Goal: Information Seeking & Learning: Learn about a topic

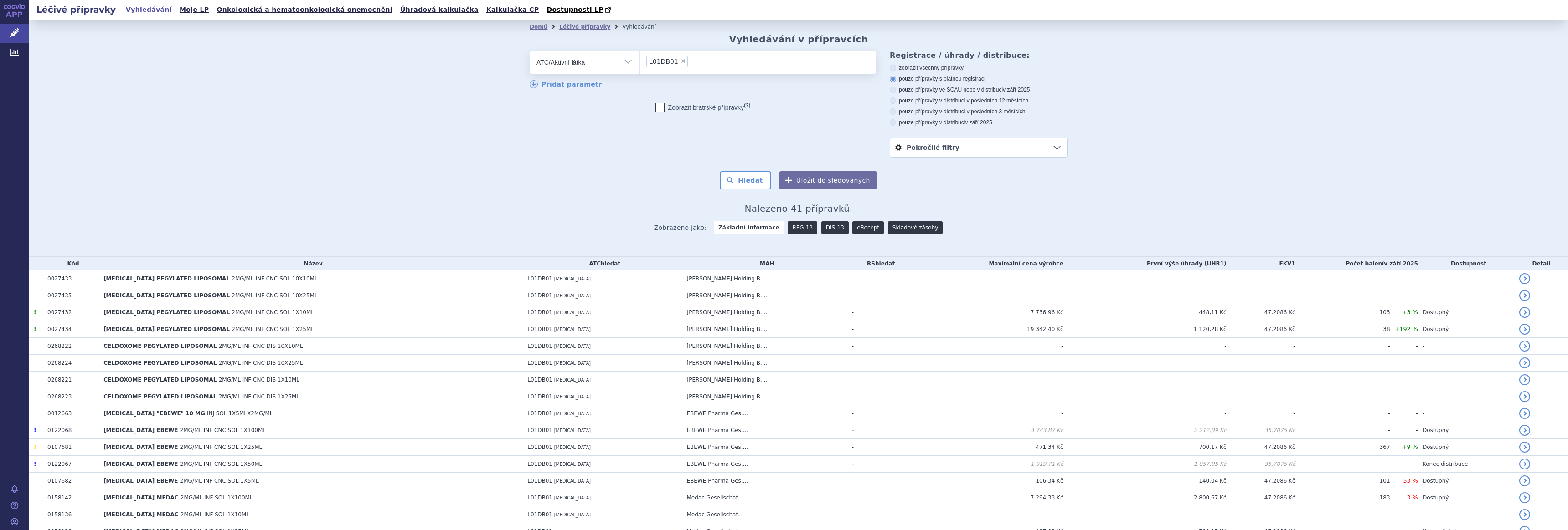
click at [680, 61] on span "×" at bounding box center [683, 61] width 5 height 5
click at [640, 61] on select "L01DB01" at bounding box center [639, 62] width 1 height 23
select select
type input "abirater"
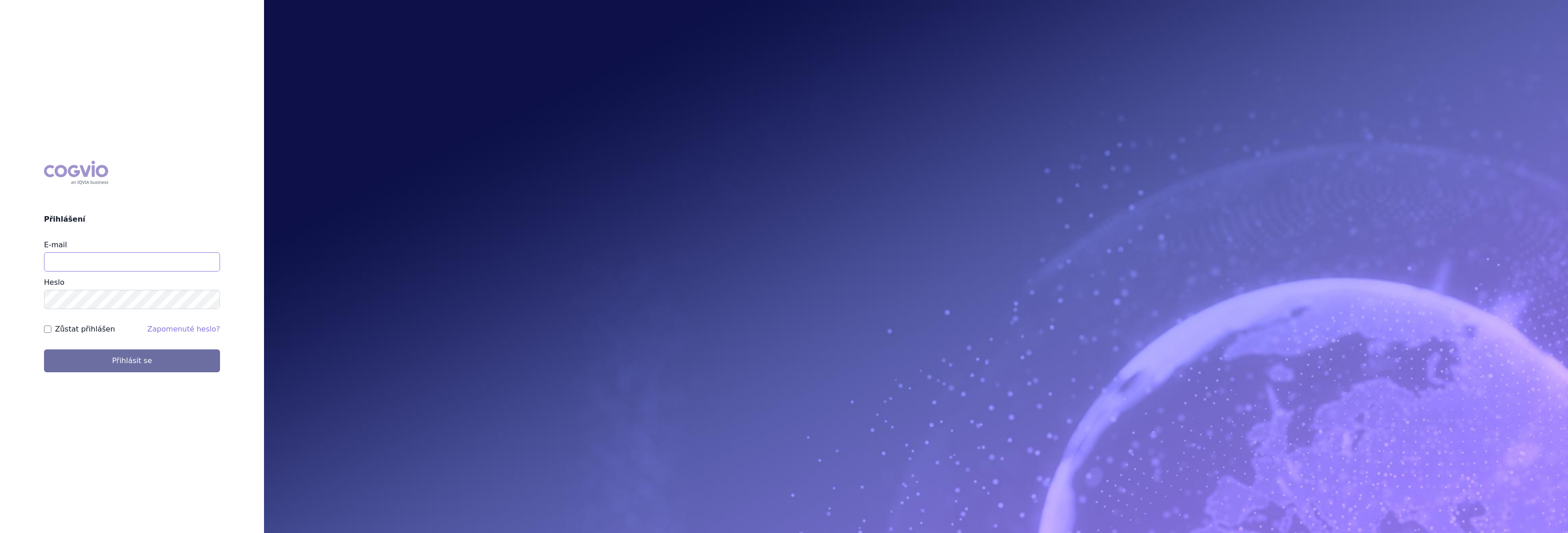
click at [114, 265] on input "E-mail" at bounding box center [131, 262] width 176 height 20
type input "gustav_sverak@accord-healthcare.com"
click at [44, 350] on button "Přihlásit se" at bounding box center [131, 361] width 176 height 23
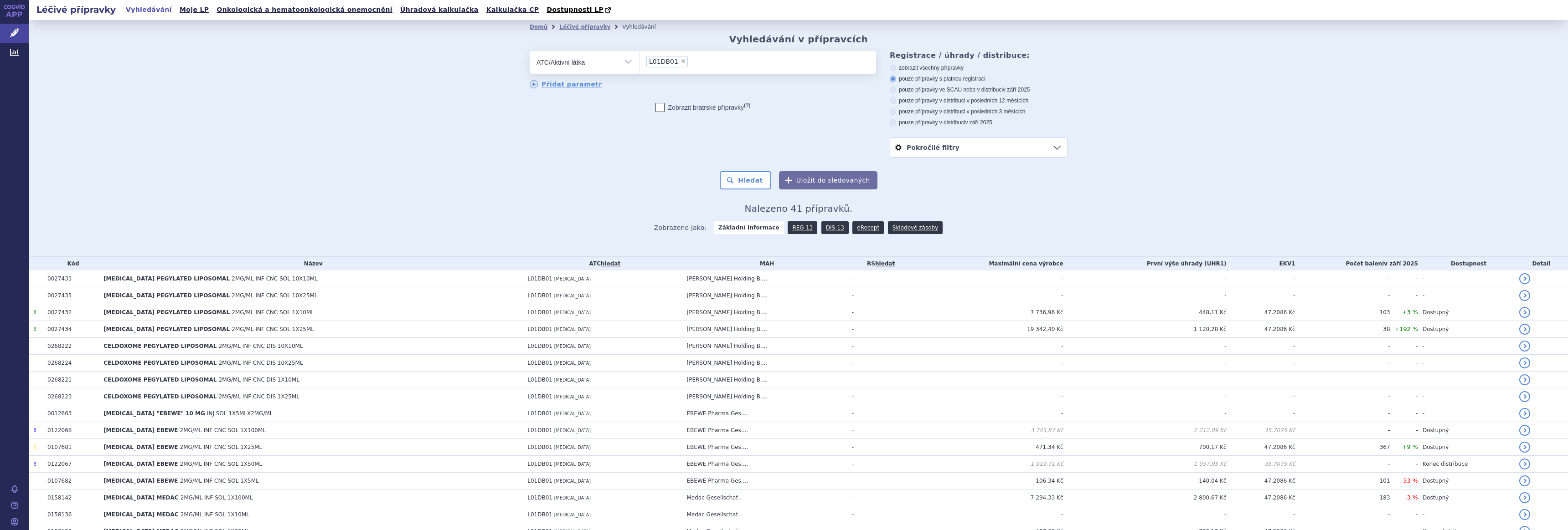
click at [680, 62] on span "×" at bounding box center [683, 61] width 5 height 5
click at [640, 62] on select "L01DB01" at bounding box center [639, 62] width 1 height 23
select select
type input "abirater"
select select "L02BX03"
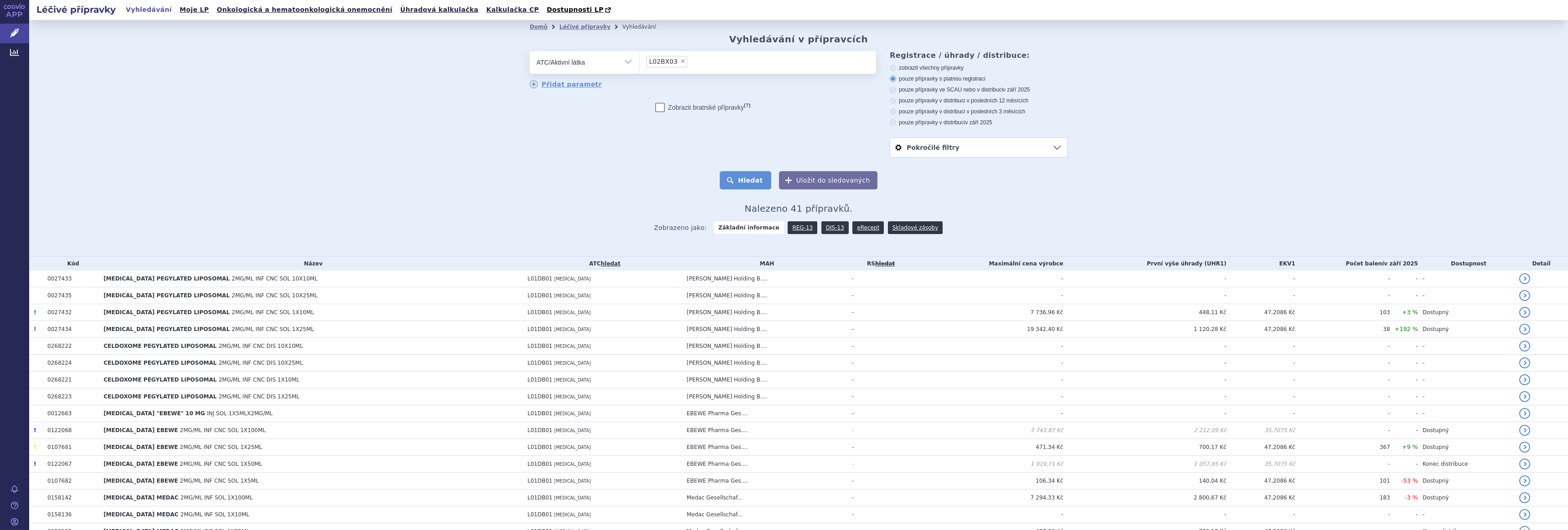
click at [742, 178] on button "Hledat" at bounding box center [745, 180] width 52 height 18
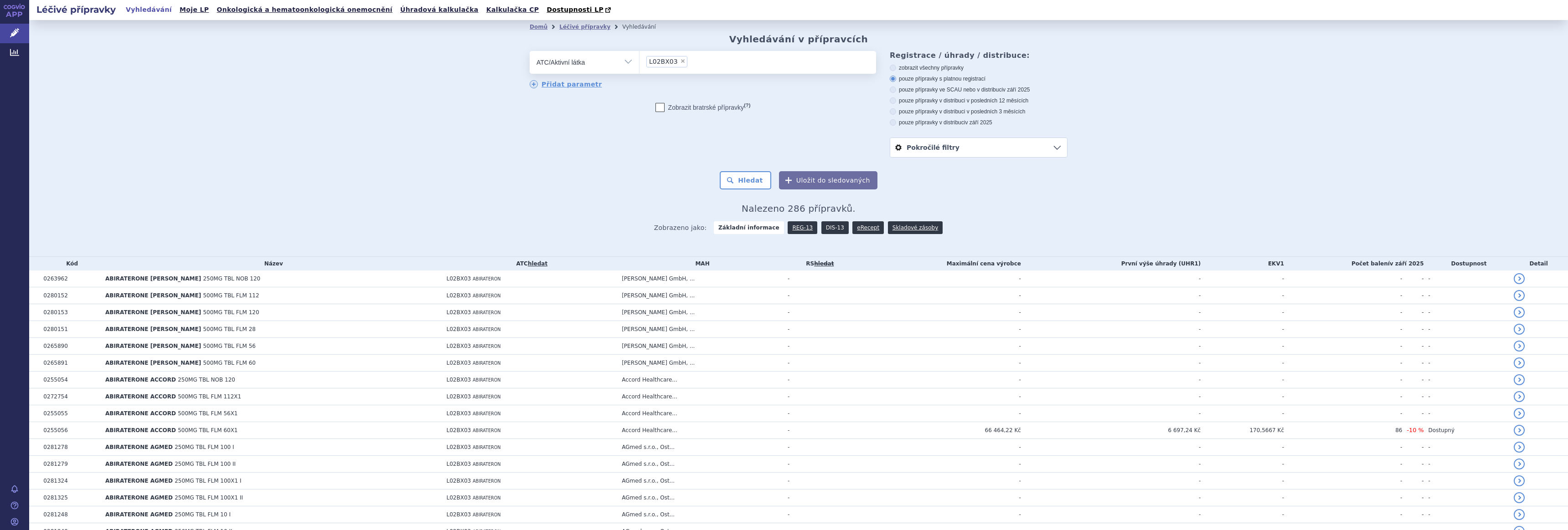
drag, startPoint x: 0, startPoint y: 0, endPoint x: 826, endPoint y: 227, distance: 856.6
click at [826, 227] on link "DIS-13" at bounding box center [835, 227] width 27 height 13
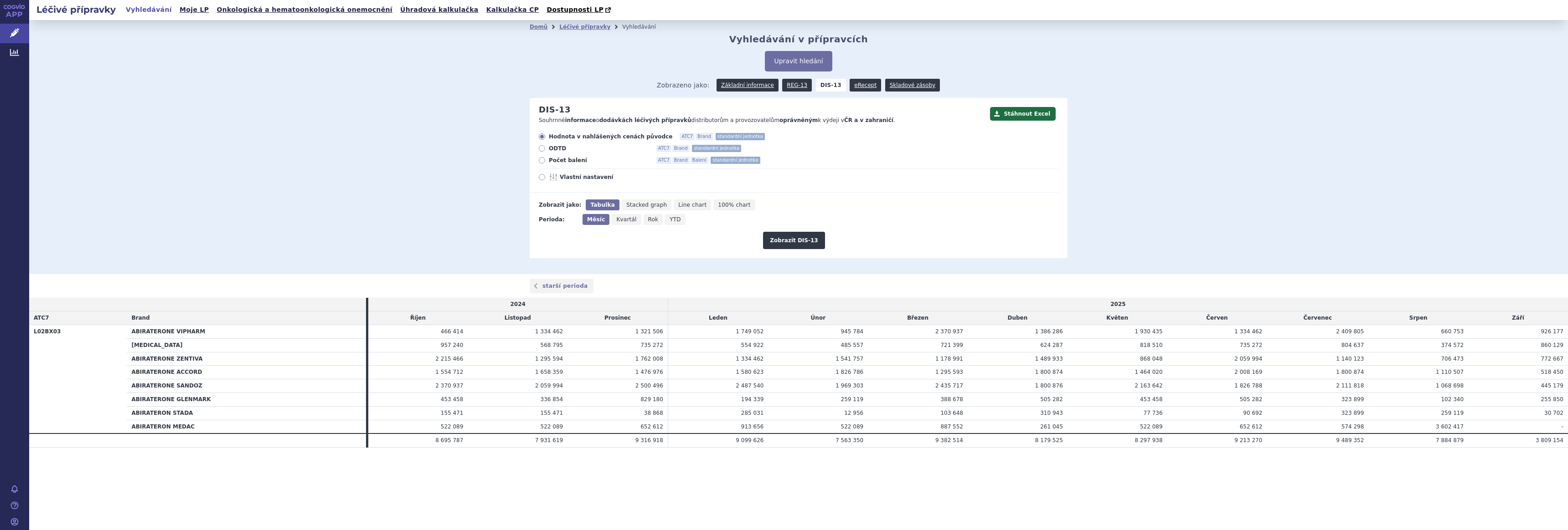
click at [542, 160] on icon at bounding box center [542, 161] width 7 height 7
click at [542, 160] on input "Počet balení ATC7 Brand Balení standardní jednotka" at bounding box center [542, 161] width 6 height 6
radio input "true"
click at [786, 239] on button "Zobrazit DIS-13" at bounding box center [794, 241] width 62 height 17
